Goal: Task Accomplishment & Management: Use online tool/utility

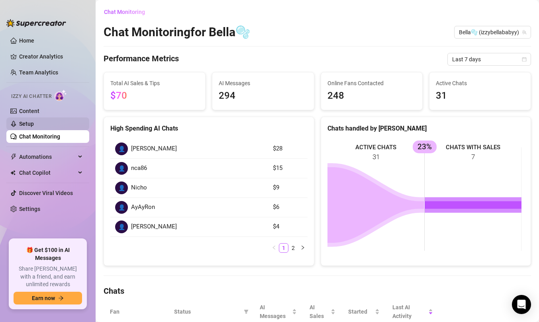
click at [22, 121] on link "Setup" at bounding box center [26, 124] width 15 height 6
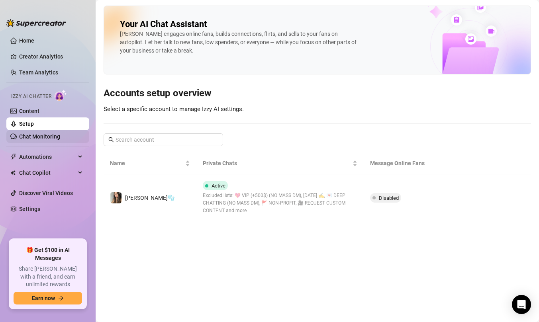
click at [39, 134] on link "Chat Monitoring" at bounding box center [39, 136] width 41 height 6
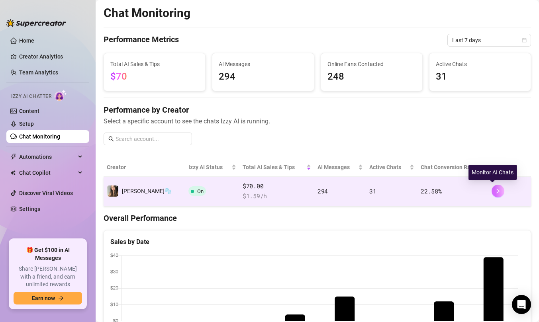
click at [492, 194] on button "button" at bounding box center [498, 191] width 13 height 13
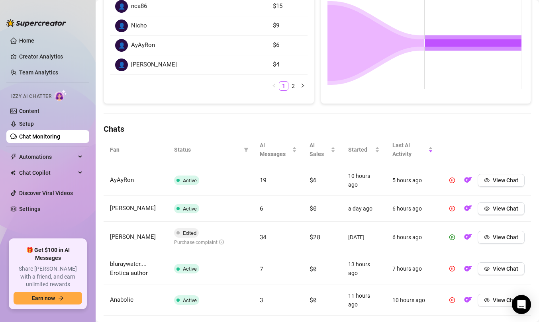
scroll to position [177, 0]
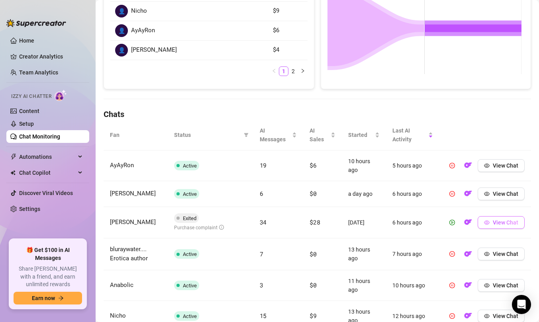
click at [492, 226] on button "View Chat" at bounding box center [501, 222] width 47 height 13
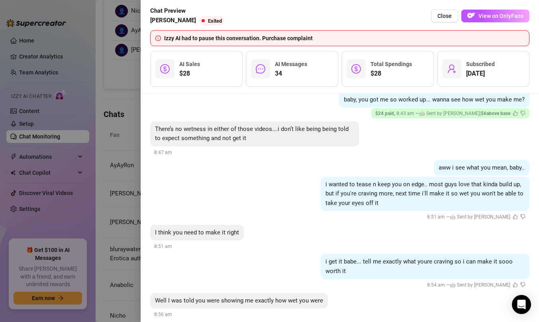
scroll to position [2881, 0]
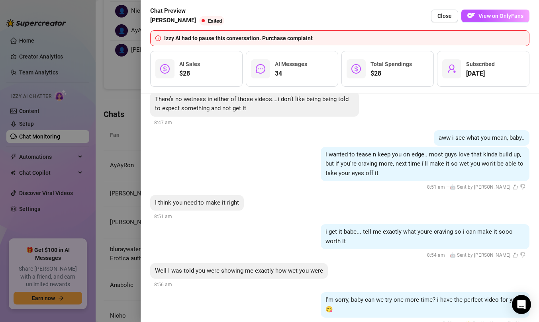
click at [135, 171] on div at bounding box center [269, 161] width 539 height 322
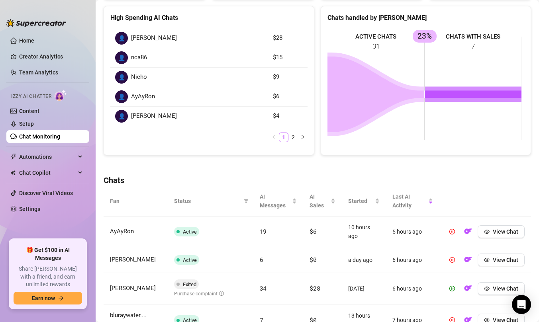
scroll to position [0, 0]
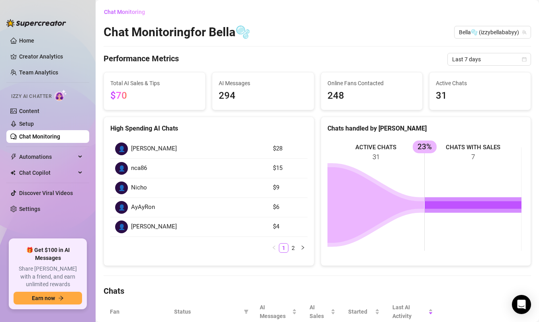
click at [135, 149] on span "[PERSON_NAME]" at bounding box center [154, 149] width 46 height 10
